Goal: Use online tool/utility: Utilize a website feature to perform a specific function

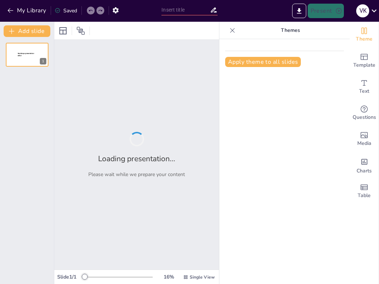
type input "Public Policy Strategies for Sustainable Economic Growth"
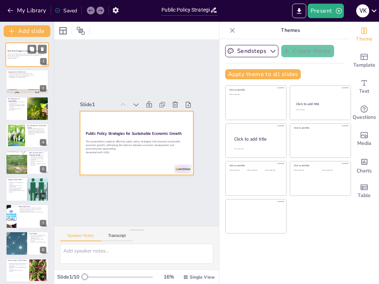
click at [23, 61] on div at bounding box center [26, 54] width 43 height 25
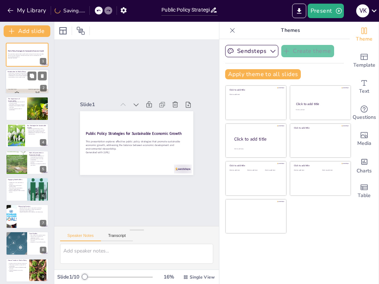
click at [20, 80] on div at bounding box center [26, 81] width 43 height 25
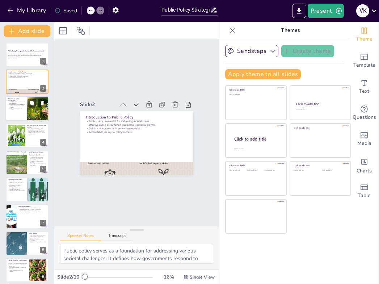
click at [16, 108] on p "Long-term prosperity relies on sustainability." at bounding box center [16, 109] width 17 height 3
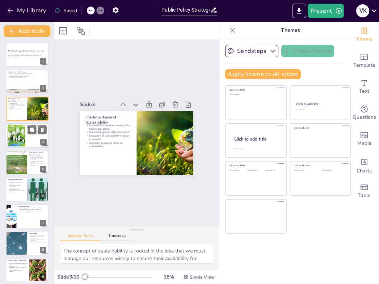
click at [18, 137] on div at bounding box center [16, 136] width 38 height 22
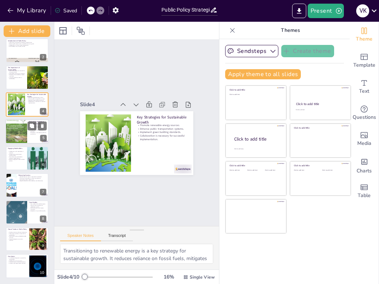
click at [21, 130] on div at bounding box center [16, 131] width 22 height 29
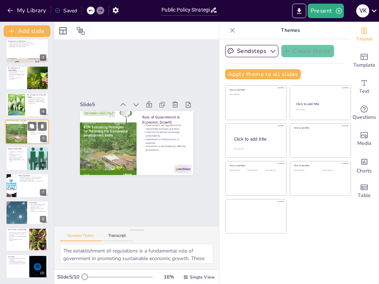
scroll to position [31, 0]
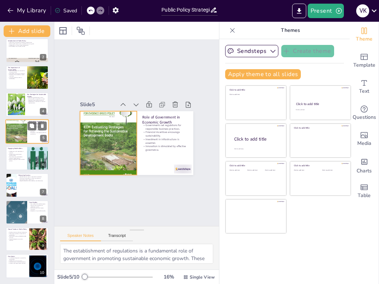
click at [24, 138] on div at bounding box center [16, 131] width 22 height 29
click at [24, 115] on div at bounding box center [16, 104] width 37 height 22
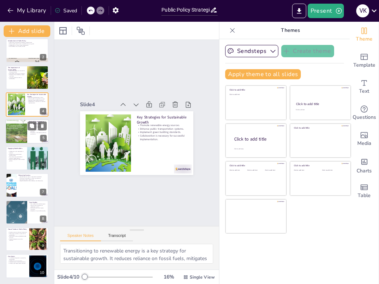
click at [24, 135] on div at bounding box center [16, 131] width 22 height 29
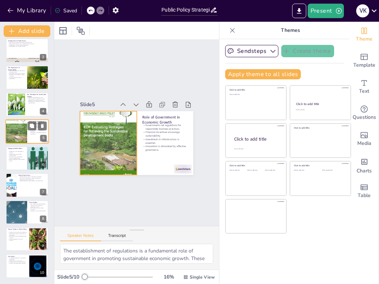
click at [24, 135] on div at bounding box center [16, 131] width 22 height 29
click at [24, 134] on div at bounding box center [16, 131] width 21 height 29
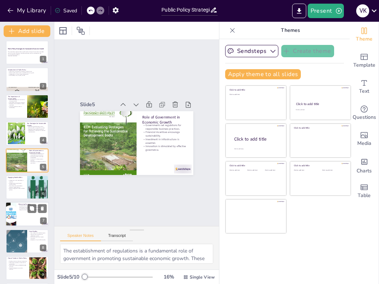
click at [21, 210] on p "Regular evaluations ensure relevance and effectiveness." at bounding box center [32, 209] width 28 height 1
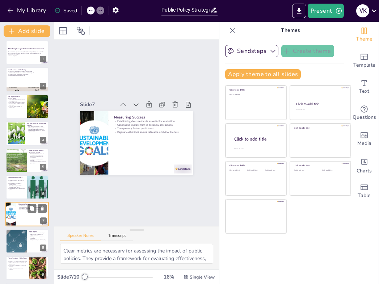
scroll to position [31, 0]
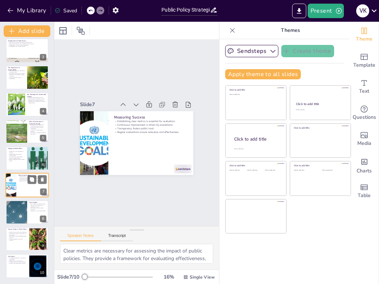
click at [20, 197] on div "Measuring Success Establishing clear metrics is essential for evaluation. Conti…" at bounding box center [26, 185] width 43 height 25
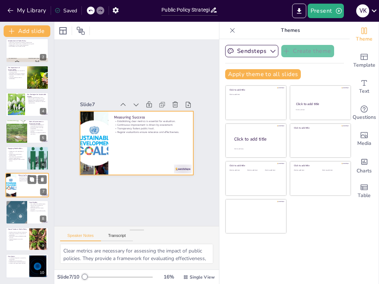
click at [22, 185] on div at bounding box center [26, 185] width 43 height 25
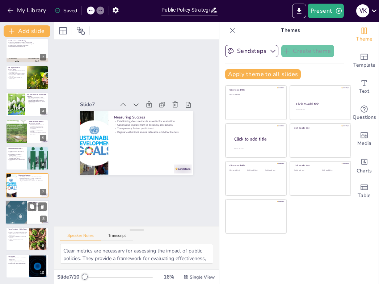
click at [25, 214] on div at bounding box center [16, 212] width 34 height 25
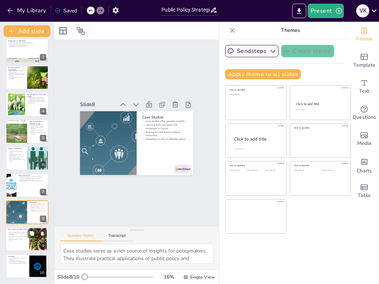
click at [22, 236] on p "Social equity initiatives [PERSON_NAME] inclusivity." at bounding box center [18, 237] width 20 height 3
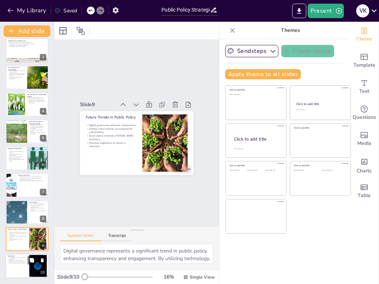
click at [20, 265] on div at bounding box center [26, 266] width 43 height 25
type textarea "A multifaceted approach to public policy is crucial for achieving sustainable e…"
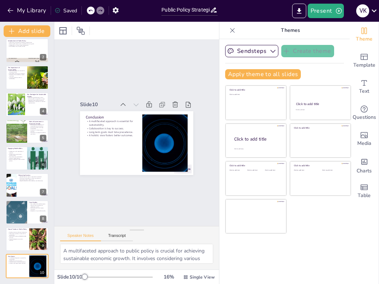
scroll to position [0, 0]
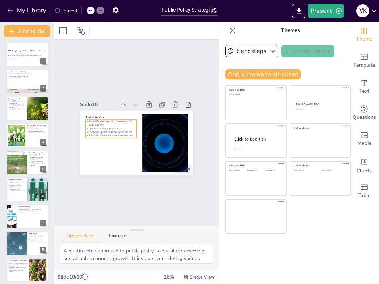
click at [113, 134] on p "A holistic view fosters better outcomes." at bounding box center [111, 136] width 51 height 4
click at [300, 10] on icon "Export to PowerPoint" at bounding box center [299, 10] width 4 height 5
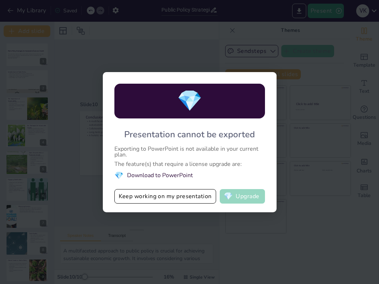
click at [241, 195] on button "💎 Upgrade" at bounding box center [242, 196] width 45 height 14
